Goal: Communication & Community: Answer question/provide support

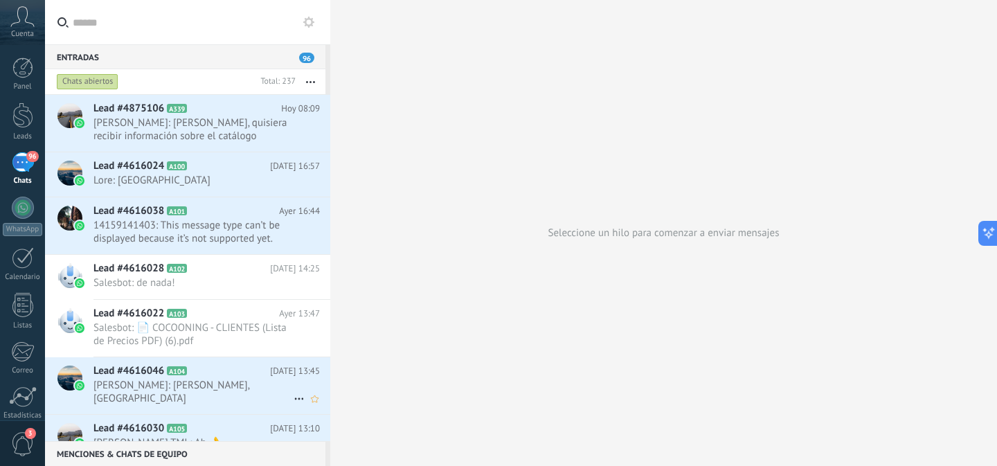
scroll to position [41, 0]
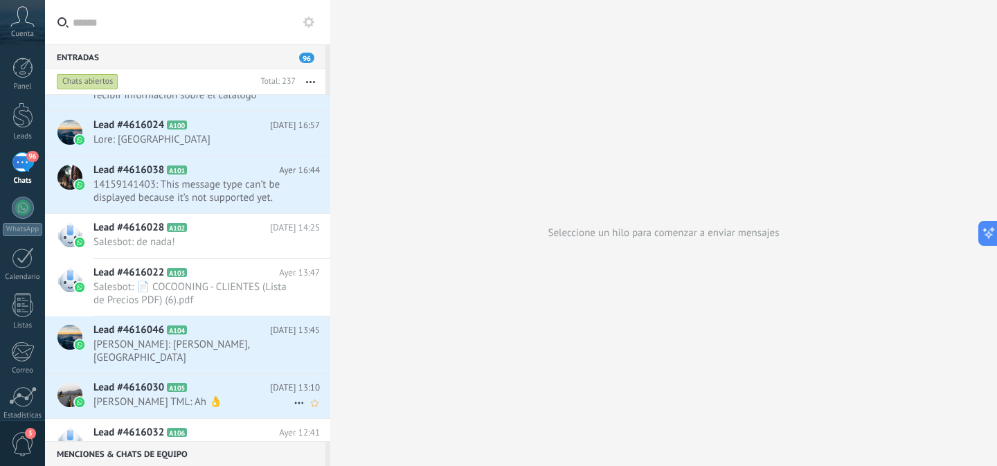
click at [230, 395] on span "[PERSON_NAME] TML: Ah 👌" at bounding box center [193, 401] width 200 height 13
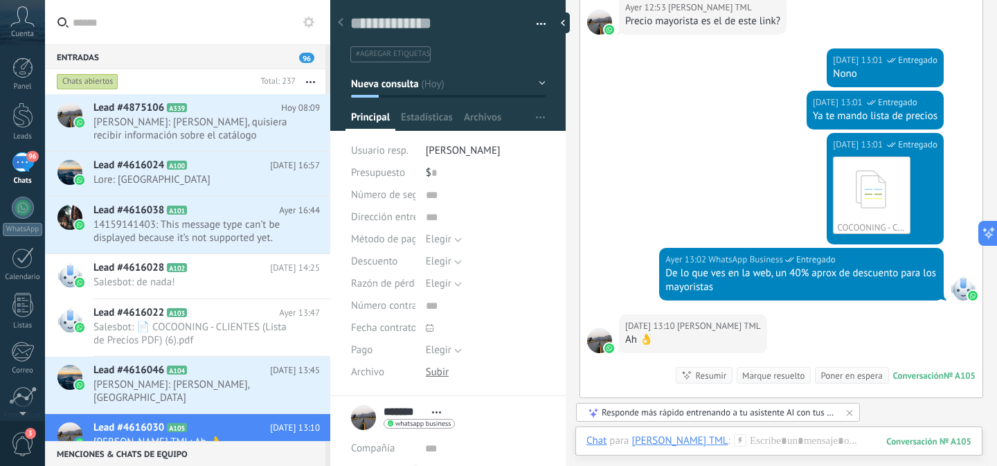
scroll to position [412, 0]
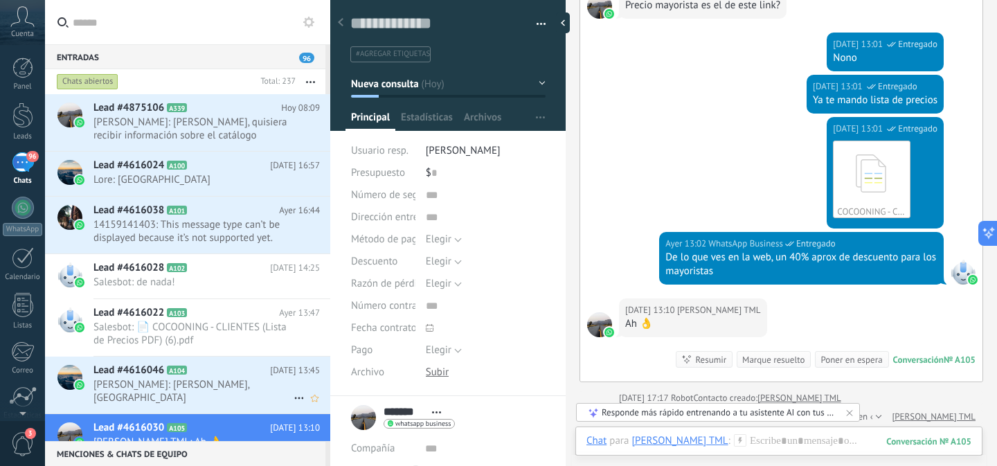
click at [165, 357] on div "Lead #4616046 A104 [DATE] 13:45 [PERSON_NAME]: Dale, [GEOGRAPHIC_DATA]" at bounding box center [211, 385] width 237 height 57
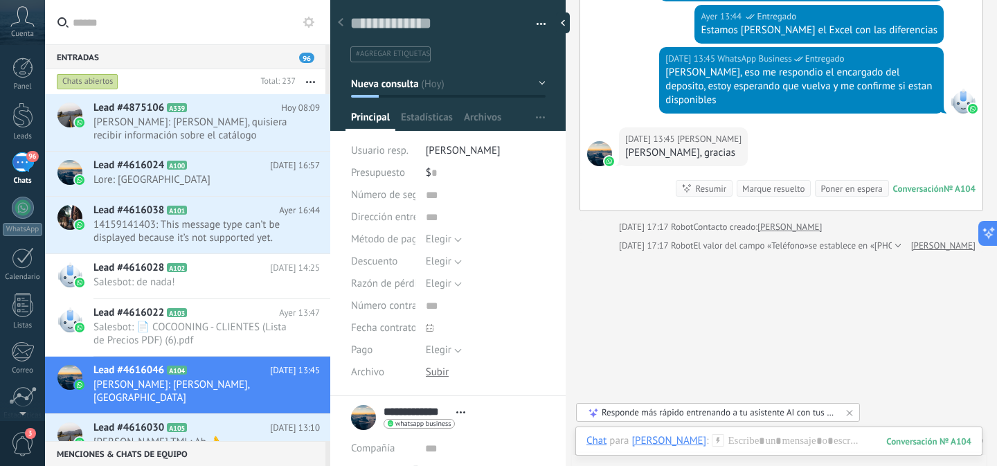
scroll to position [774, 0]
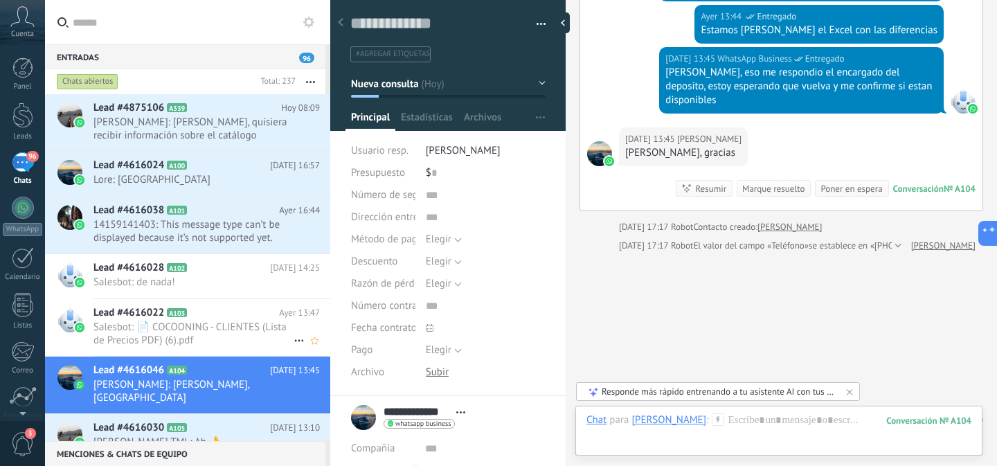
click at [229, 313] on h2 "Lead #4616022 A103" at bounding box center [186, 313] width 186 height 14
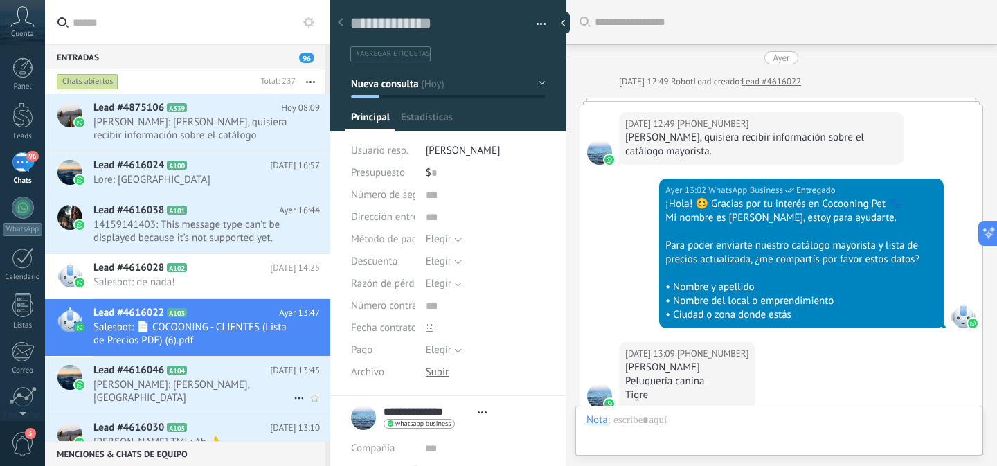
scroll to position [627, 0]
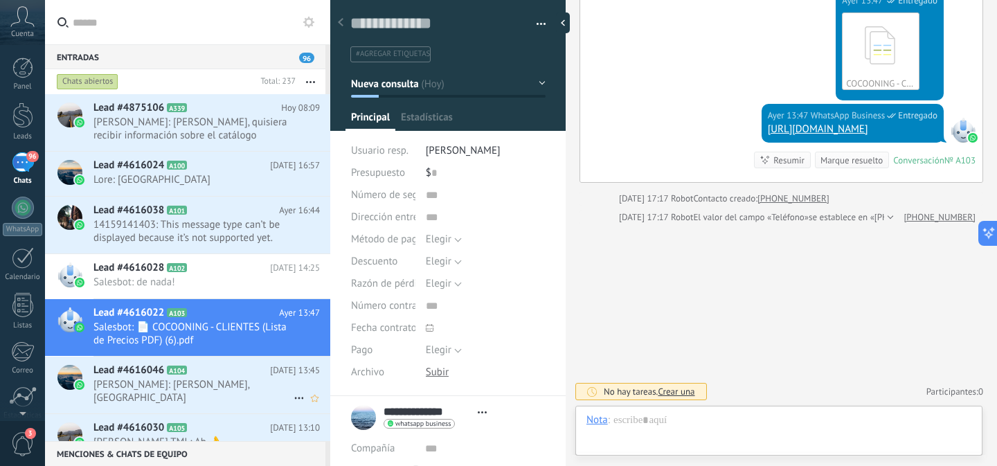
click at [204, 367] on icon at bounding box center [198, 370] width 14 height 14
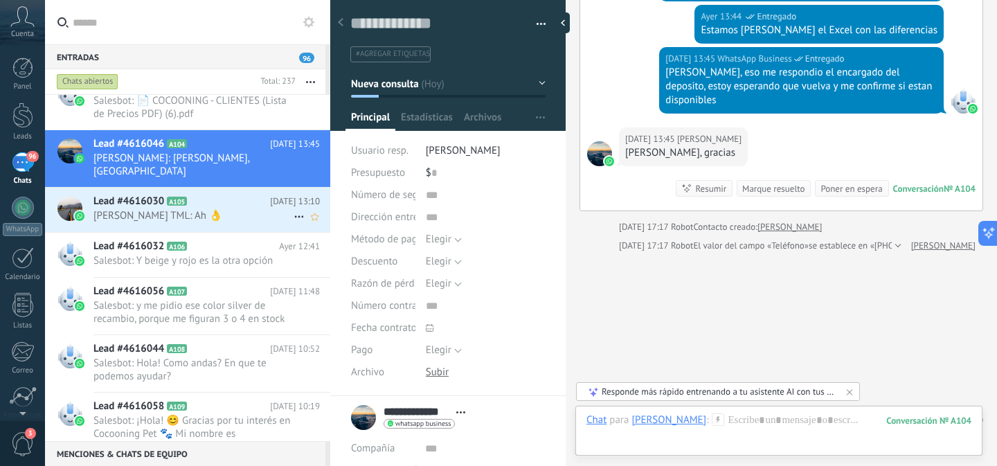
scroll to position [226, 0]
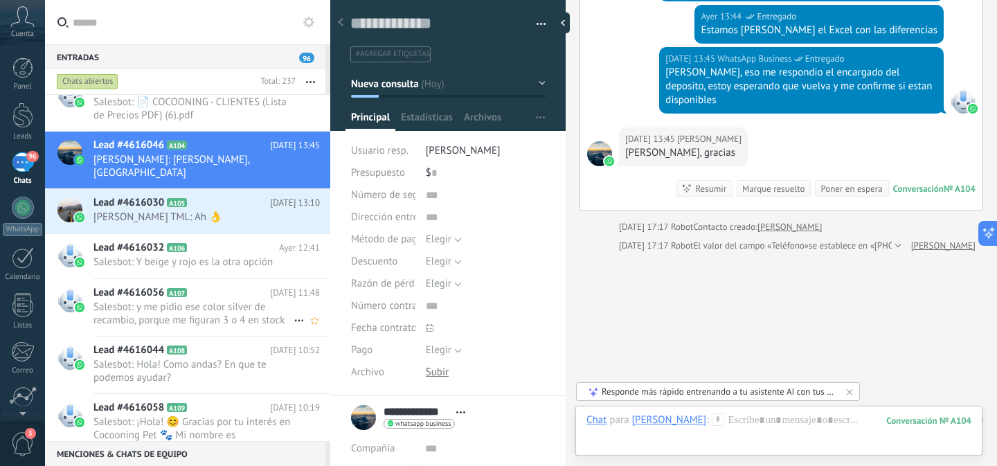
click at [203, 300] on span "Salesbot: y me pidio ese color silver de recambio, porque me figuran 3 o 4 en s…" at bounding box center [193, 313] width 200 height 26
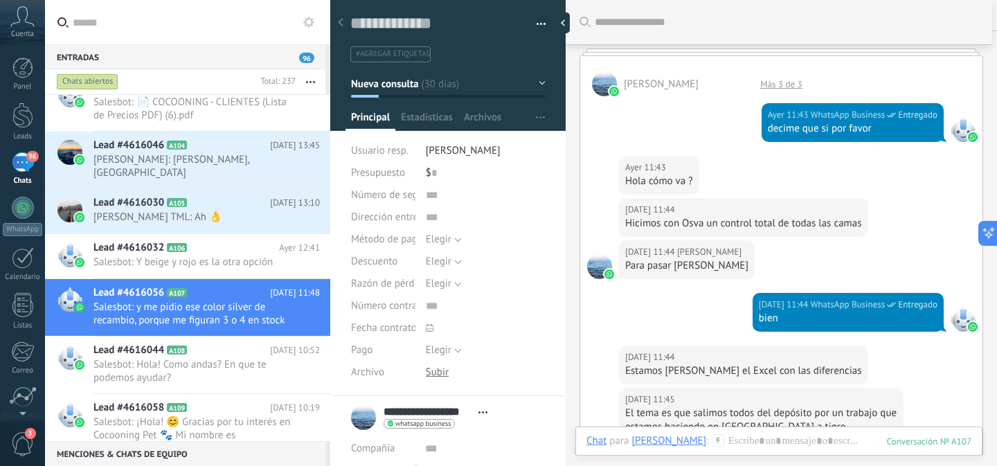
scroll to position [1737, 0]
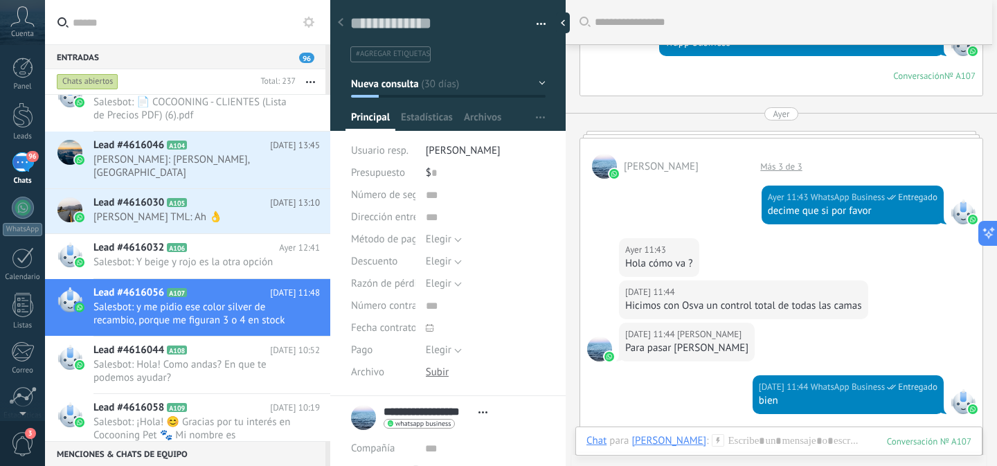
click at [914, 280] on div "[DATE] 11:44 [PERSON_NAME] con Osva un control total de todas las camas" at bounding box center [781, 301] width 402 height 42
click at [344, 24] on div at bounding box center [340, 23] width 19 height 27
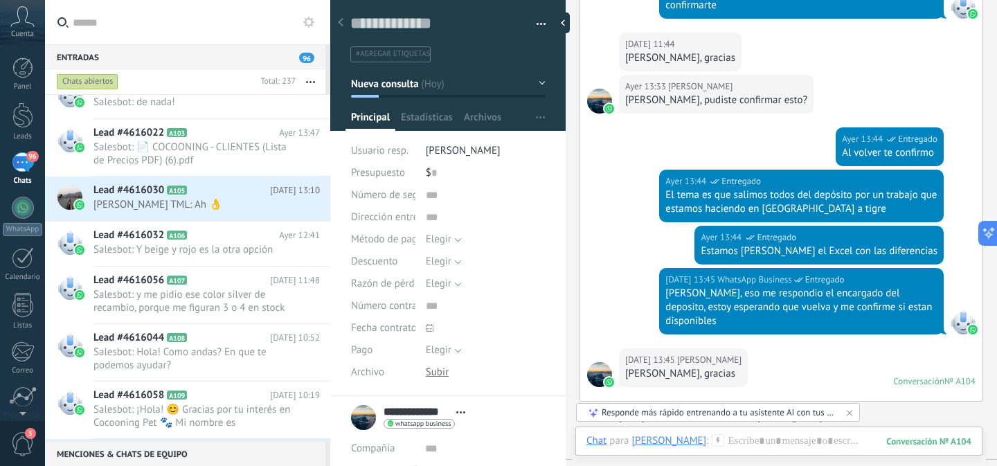
scroll to position [629, 0]
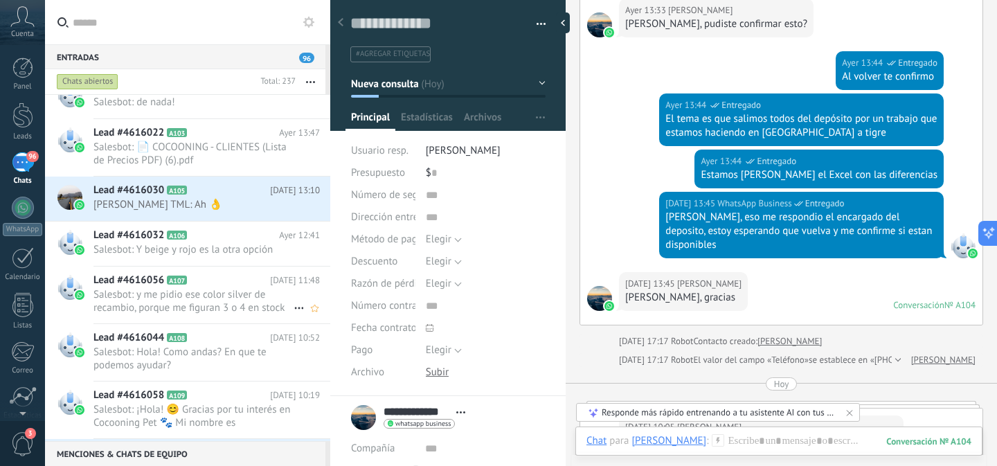
click at [197, 301] on span "Salesbot: y me pidio ese color silver de recambio, porque me figuran 3 o 4 en s…" at bounding box center [193, 301] width 200 height 26
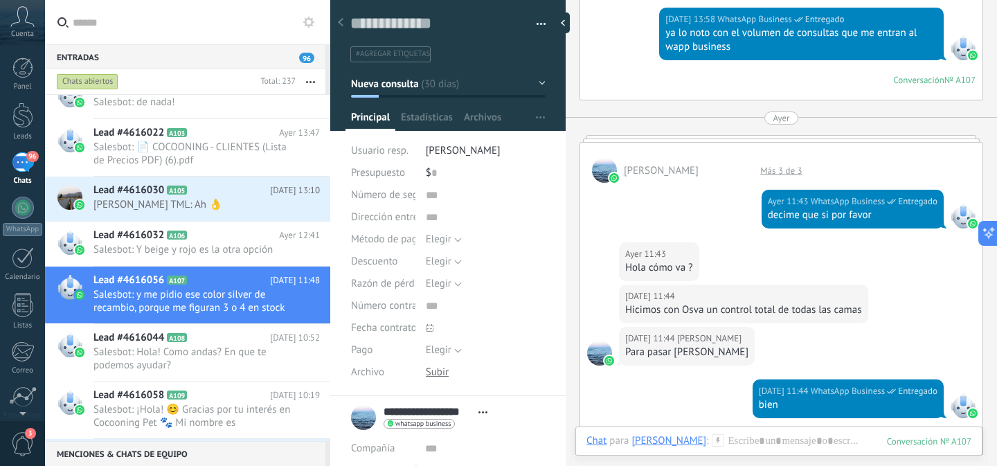
scroll to position [1737, 0]
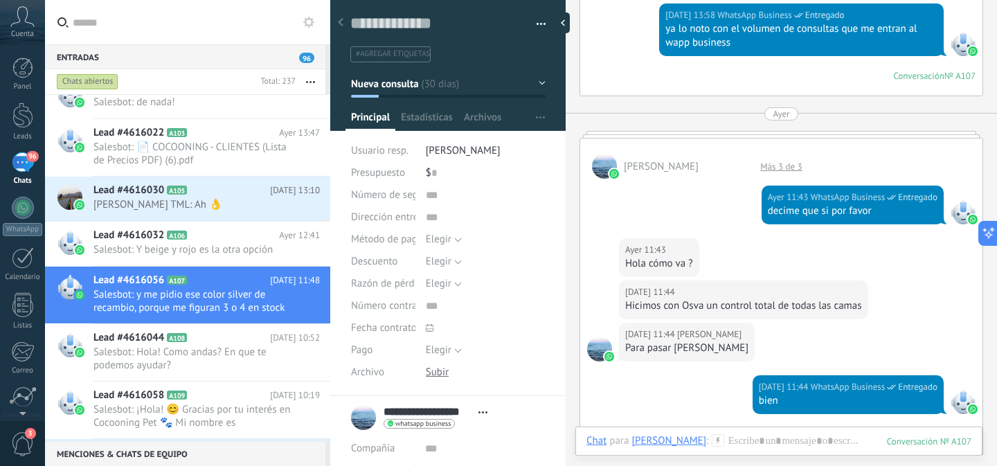
click at [777, 131] on div at bounding box center [781, 134] width 404 height 7
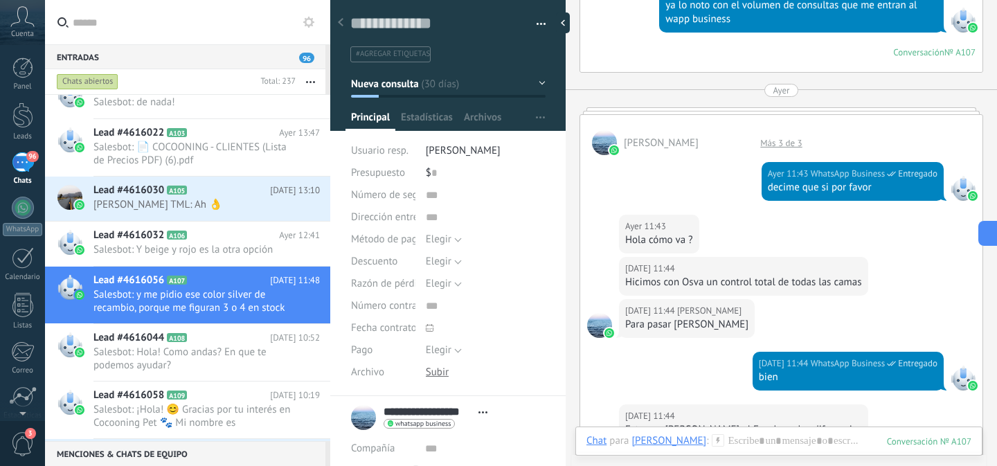
scroll to position [1764, 0]
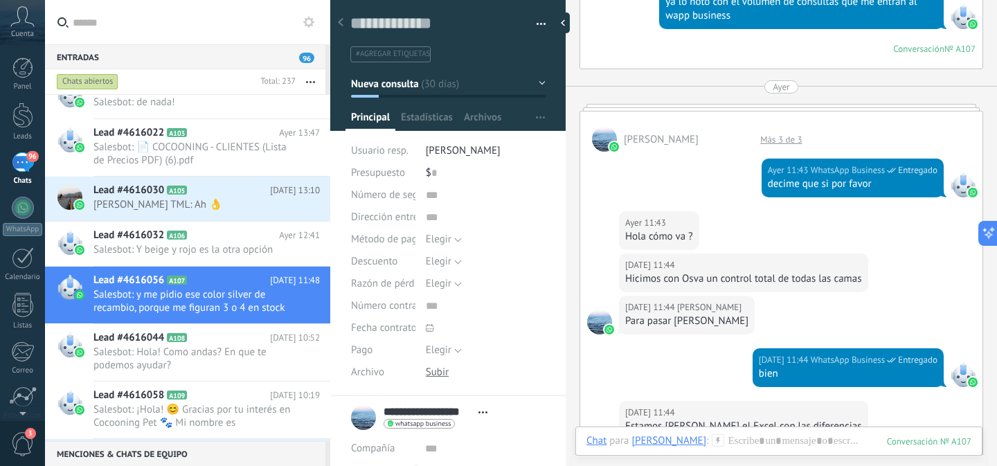
click at [764, 134] on div "Más 3 de 3" at bounding box center [780, 140] width 55 height 12
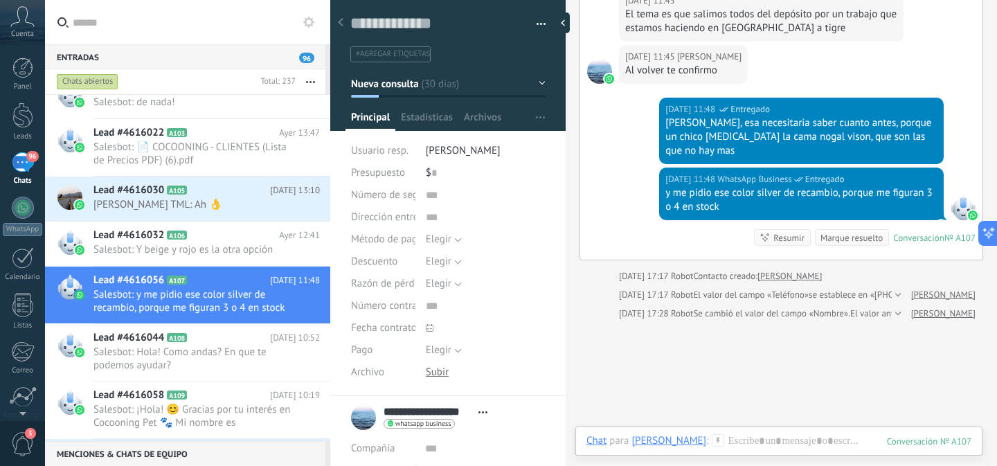
scroll to position [2374, 0]
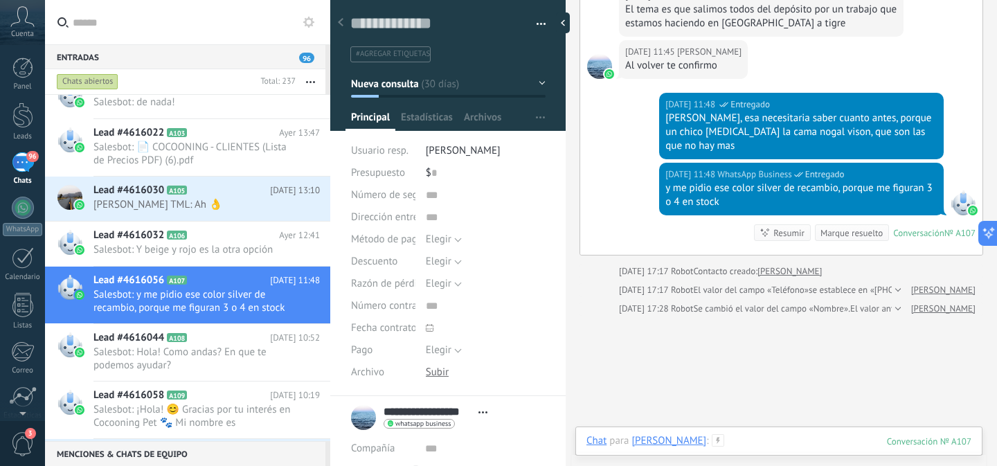
click at [788, 435] on div at bounding box center [778, 455] width 385 height 42
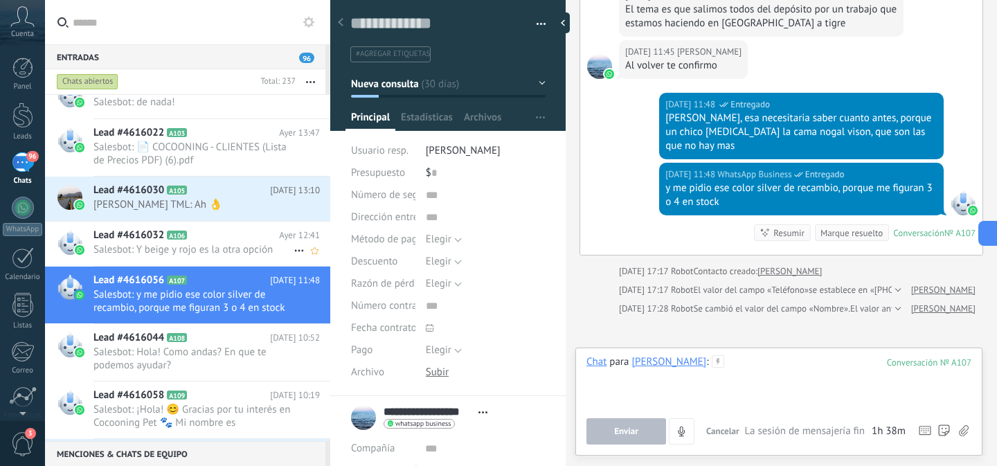
scroll to position [0, 0]
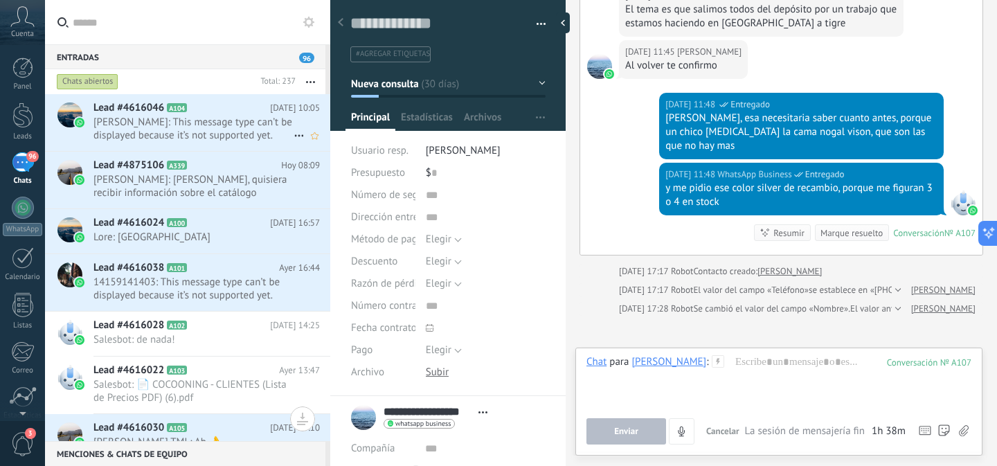
click at [209, 126] on span "[PERSON_NAME]: This message type can’t be displayed because it’s not supported …" at bounding box center [193, 129] width 200 height 26
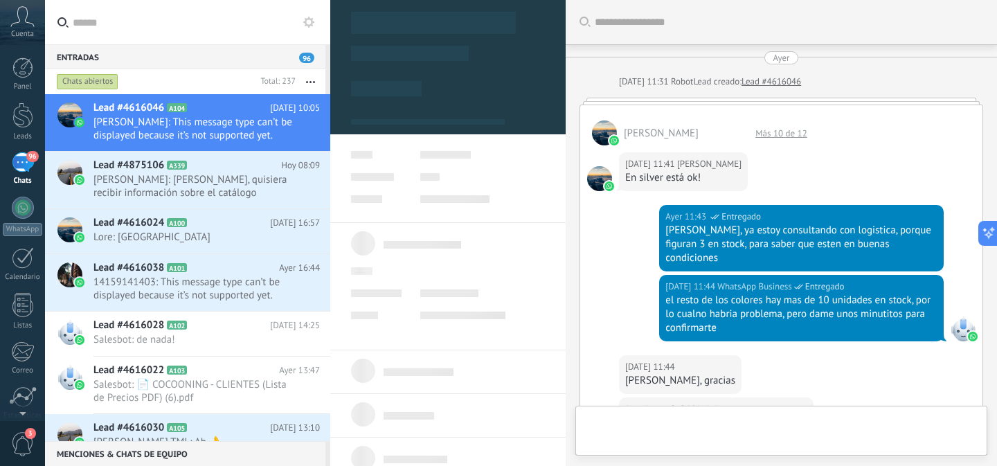
scroll to position [659, 0]
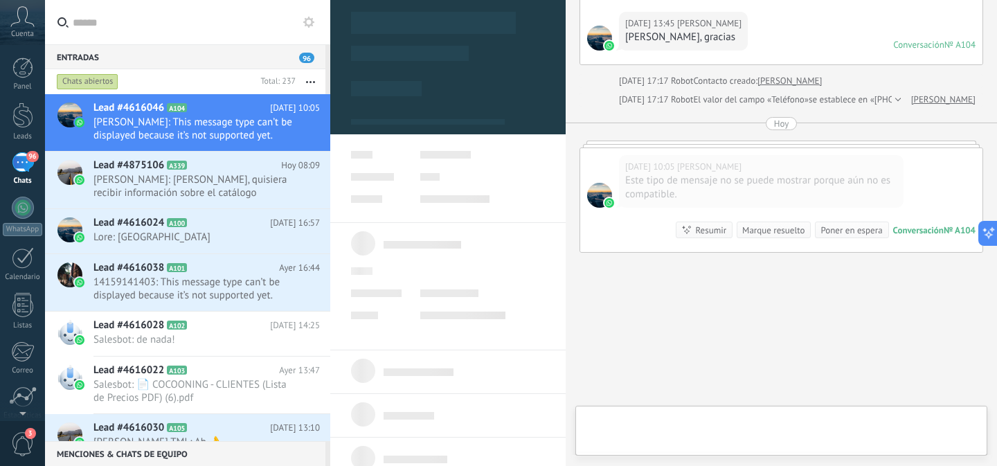
type textarea "**********"
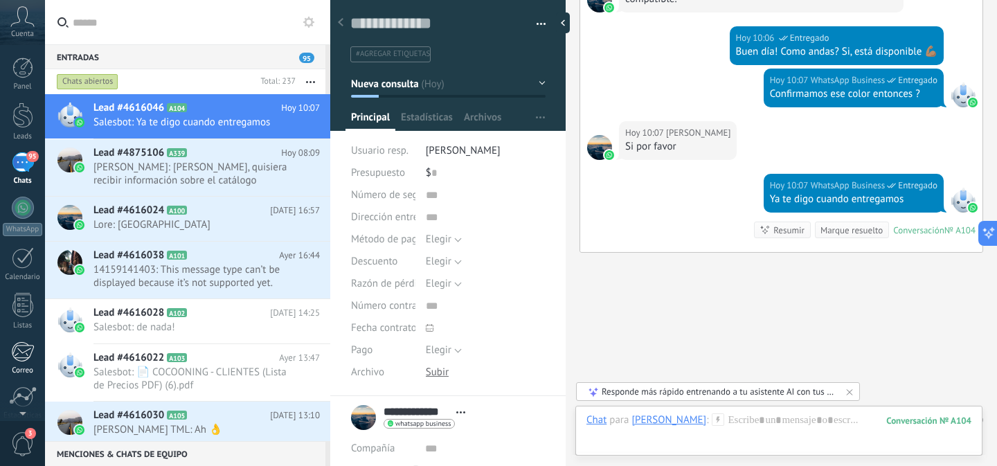
scroll to position [110, 0]
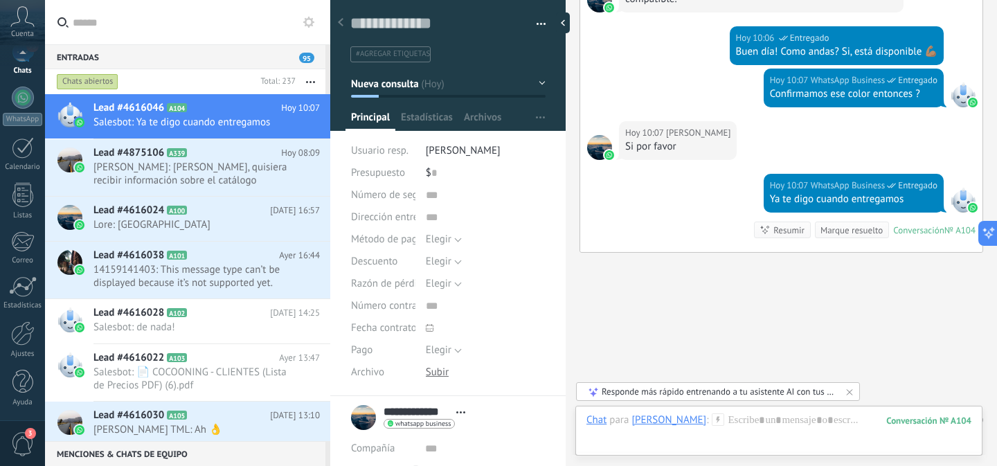
click at [22, 433] on span "3" at bounding box center [23, 444] width 24 height 24
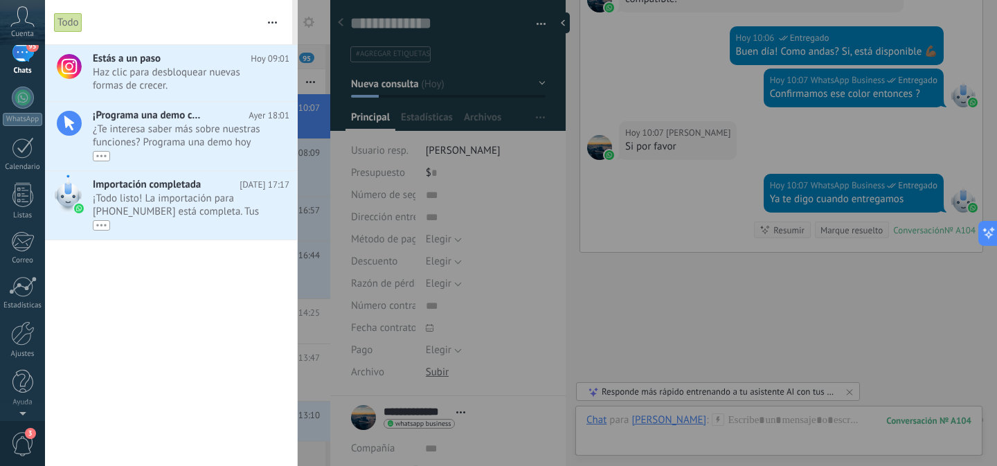
scroll to position [0, 0]
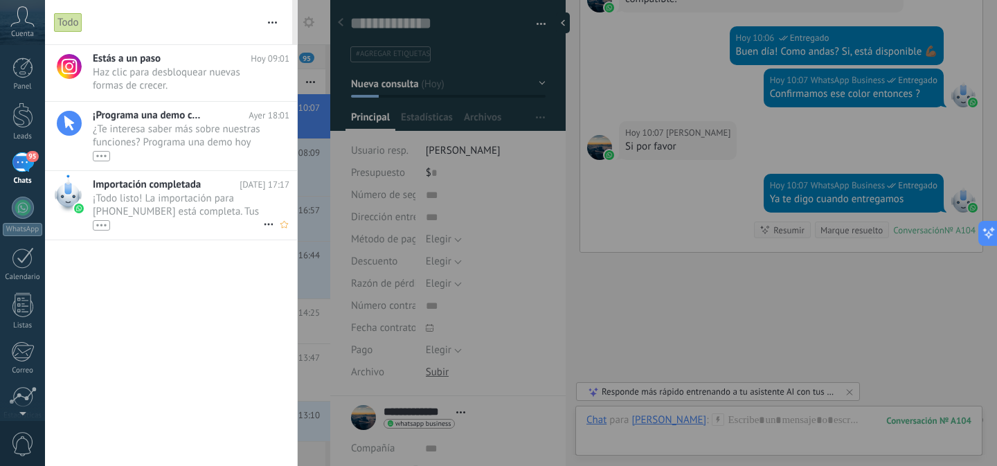
click at [184, 201] on span "¡Todo listo! La importación para [PHONE_NUMBER] está completa. Tus datos de Wha…" at bounding box center [178, 211] width 170 height 39
click at [177, 128] on span "¿Te interesa saber más sobre nuestras funciones? Programa una demo hoy mismo! •…" at bounding box center [178, 142] width 170 height 39
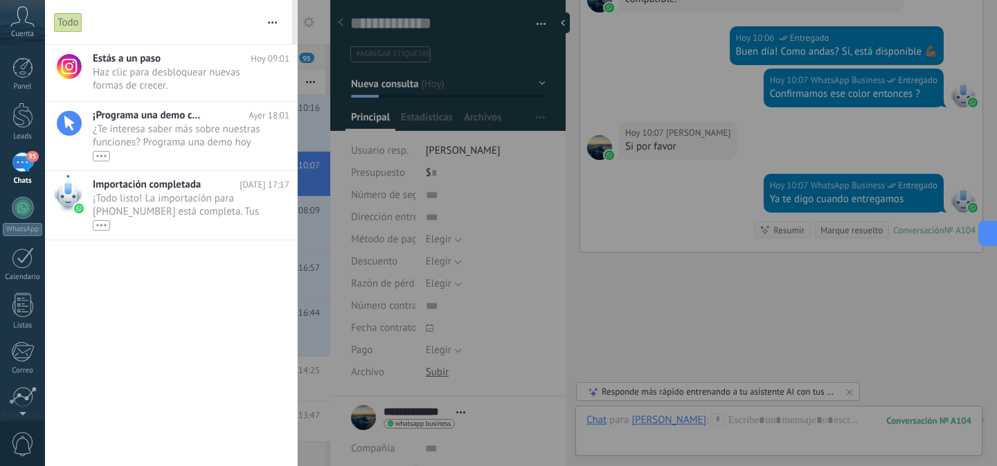
click at [20, 14] on icon at bounding box center [22, 16] width 24 height 21
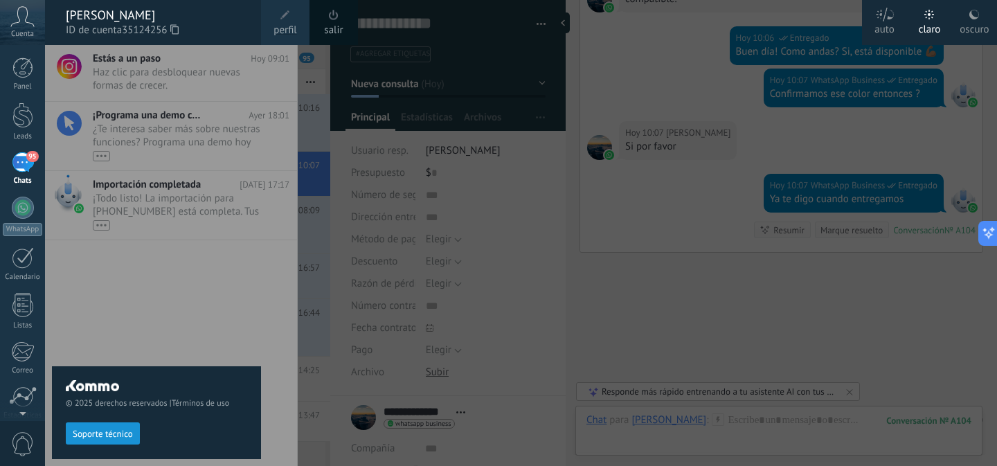
click at [170, 30] on span "35124256" at bounding box center [150, 30] width 57 height 15
click at [182, 30] on span "ID de cuenta 35124256" at bounding box center [156, 30] width 181 height 15
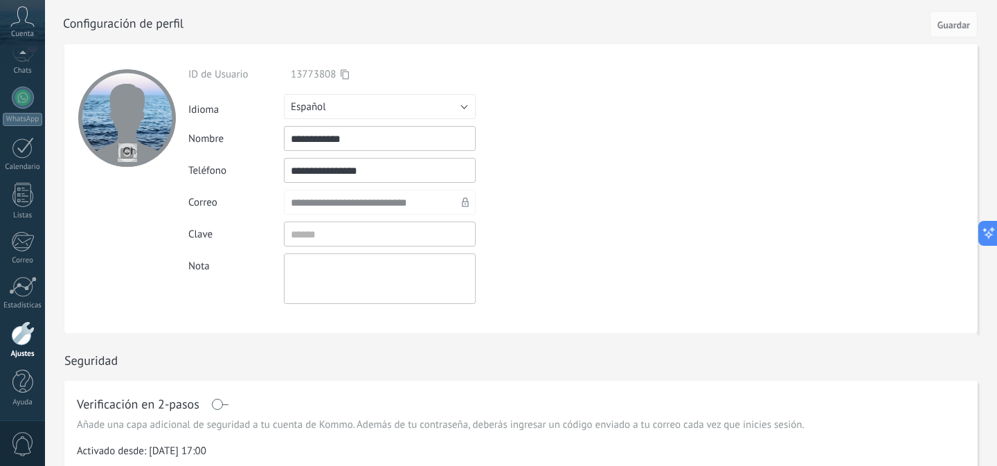
scroll to position [1, 0]
click at [345, 74] on icon at bounding box center [345, 73] width 8 height 10
click at [347, 74] on icon at bounding box center [345, 73] width 8 height 10
